Goal: Task Accomplishment & Management: Use online tool/utility

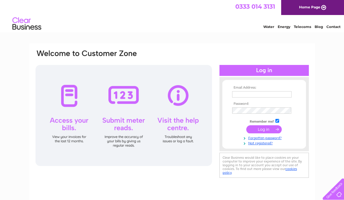
type input "gotojapanese2021@gmail.com"
click at [264, 127] on input "submit" at bounding box center [265, 129] width 36 height 8
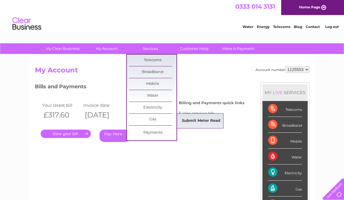
click at [187, 119] on link "Submit Meter Read" at bounding box center [202, 121] width 48 height 12
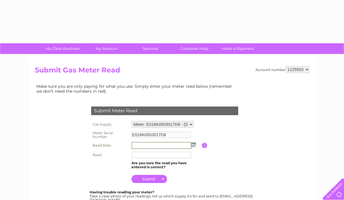
click at [155, 144] on input "text" at bounding box center [162, 145] width 60 height 7
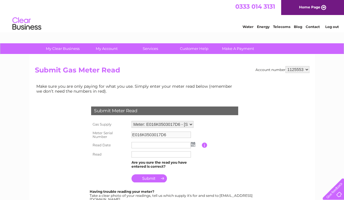
click at [194, 144] on img at bounding box center [193, 144] width 4 height 5
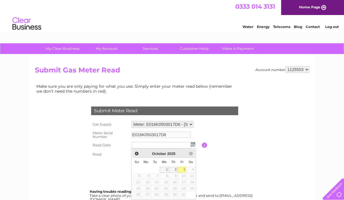
click at [184, 168] on link "3" at bounding box center [182, 170] width 8 height 6
type input "2025/10/03"
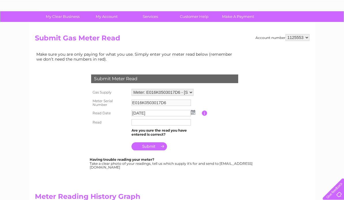
scroll to position [32, 0]
click at [158, 120] on input "text" at bounding box center [162, 122] width 60 height 7
click at [135, 122] on input "010991" at bounding box center [162, 122] width 60 height 7
click at [149, 121] on input "10991" at bounding box center [162, 122] width 60 height 7
type input "10991"
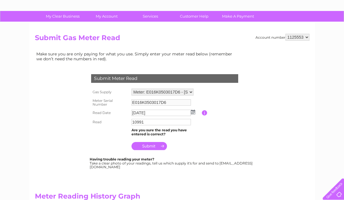
click at [148, 146] on input "submit" at bounding box center [150, 146] width 36 height 8
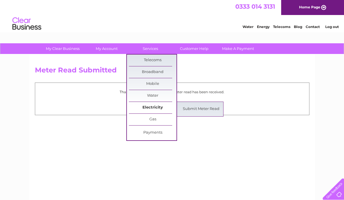
click at [149, 105] on link "Electricity" at bounding box center [153, 108] width 48 height 12
click at [192, 107] on link "Submit Meter Read" at bounding box center [202, 109] width 48 height 12
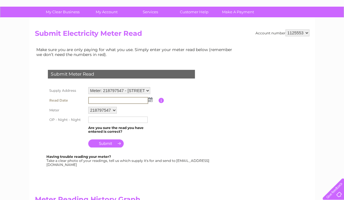
click at [118, 97] on input "text" at bounding box center [118, 100] width 60 height 7
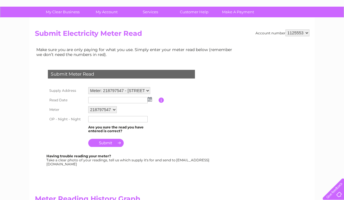
click at [150, 101] on img at bounding box center [150, 99] width 4 height 5
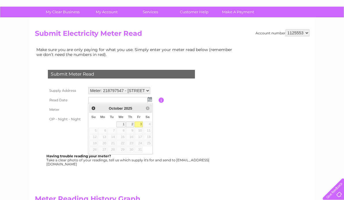
click at [140, 124] on link "3" at bounding box center [139, 125] width 8 height 6
type input "2025/10/03"
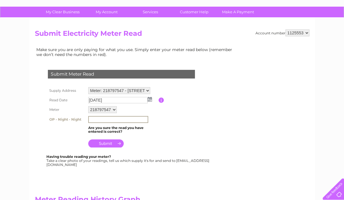
click at [103, 119] on input "text" at bounding box center [118, 119] width 60 height 7
type input "61007"
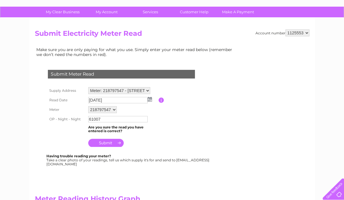
click at [105, 144] on input "submit" at bounding box center [106, 143] width 36 height 8
